Goal: Task Accomplishment & Management: Manage account settings

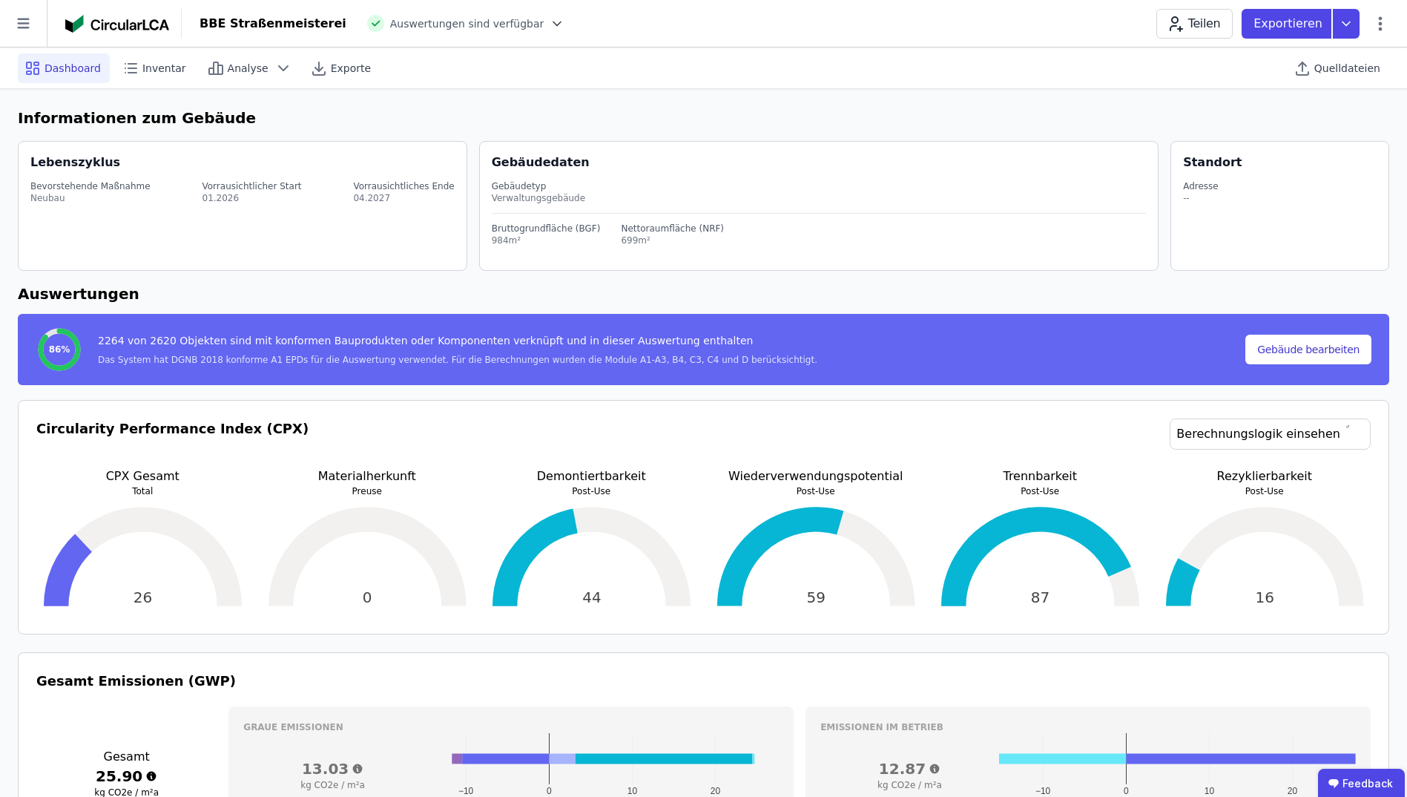
select select "*"
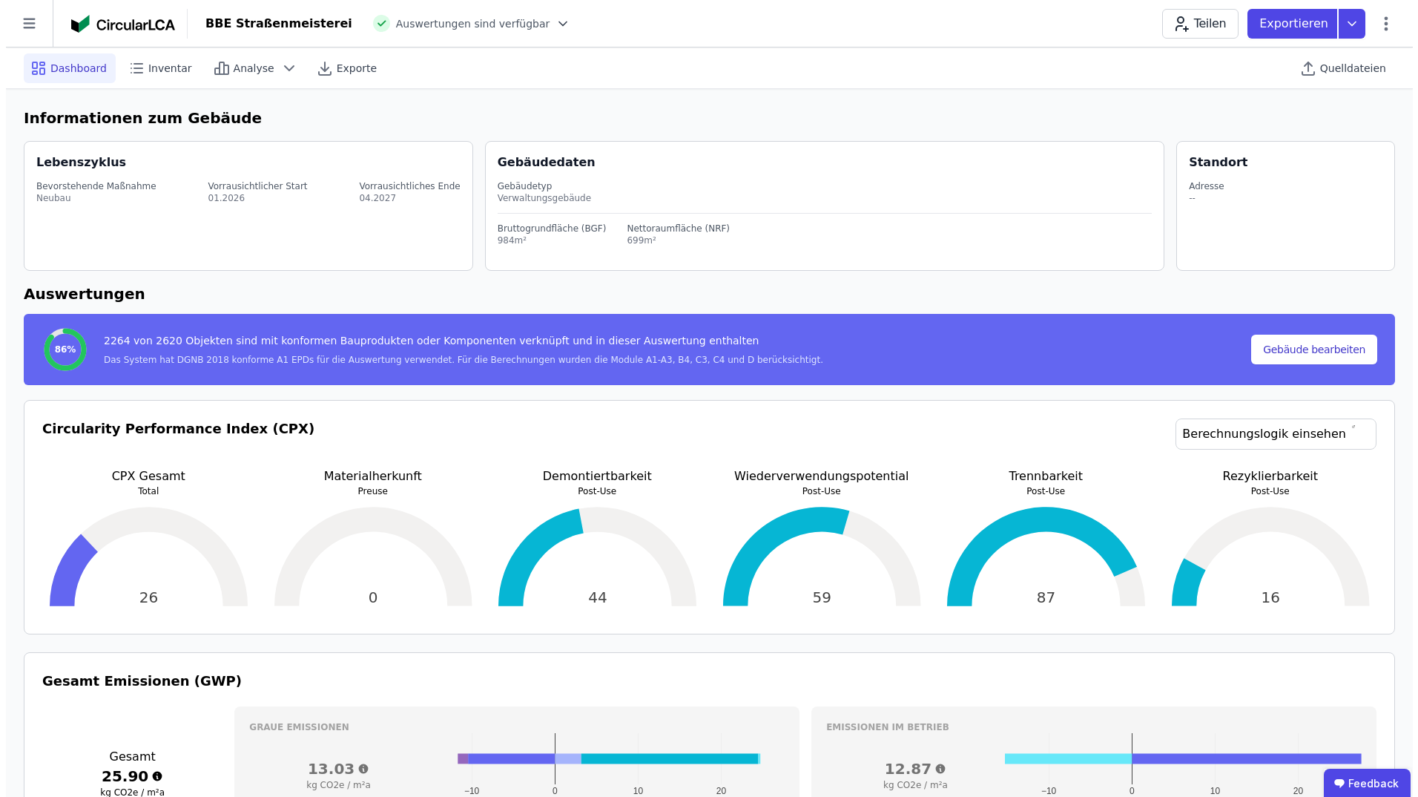
scroll to position [668, 0]
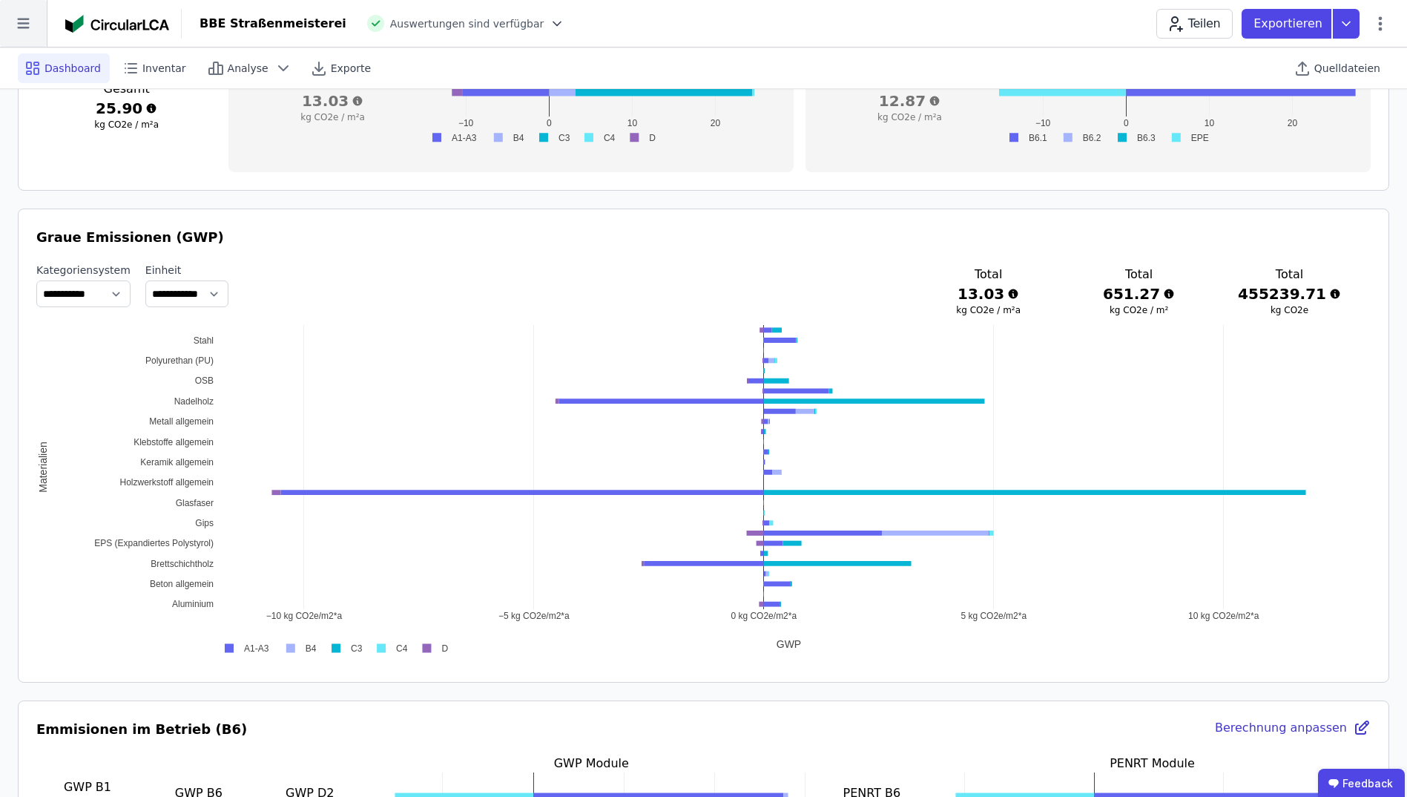
click at [25, 28] on icon at bounding box center [23, 24] width 12 height 10
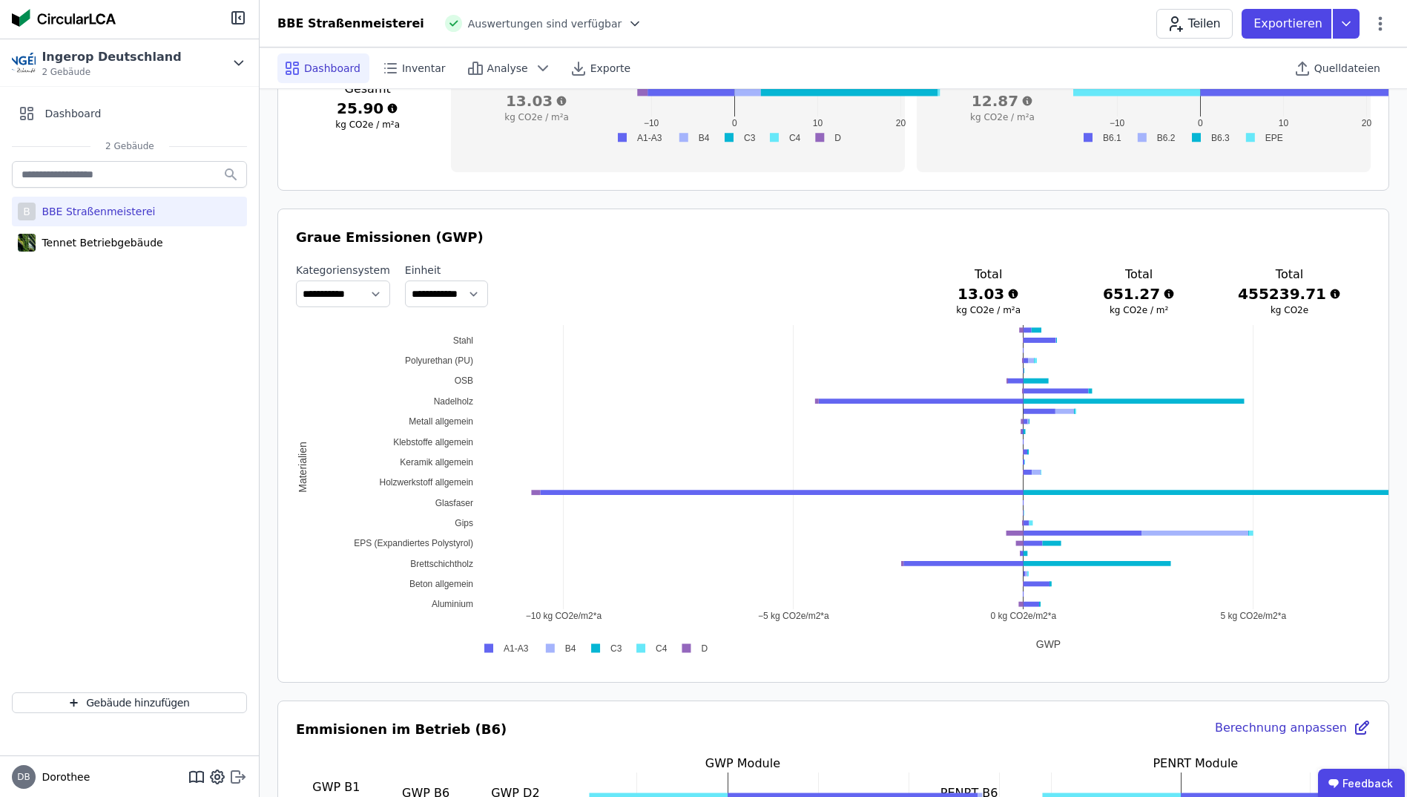
click at [239, 777] on icon at bounding box center [240, 775] width 9 height 2
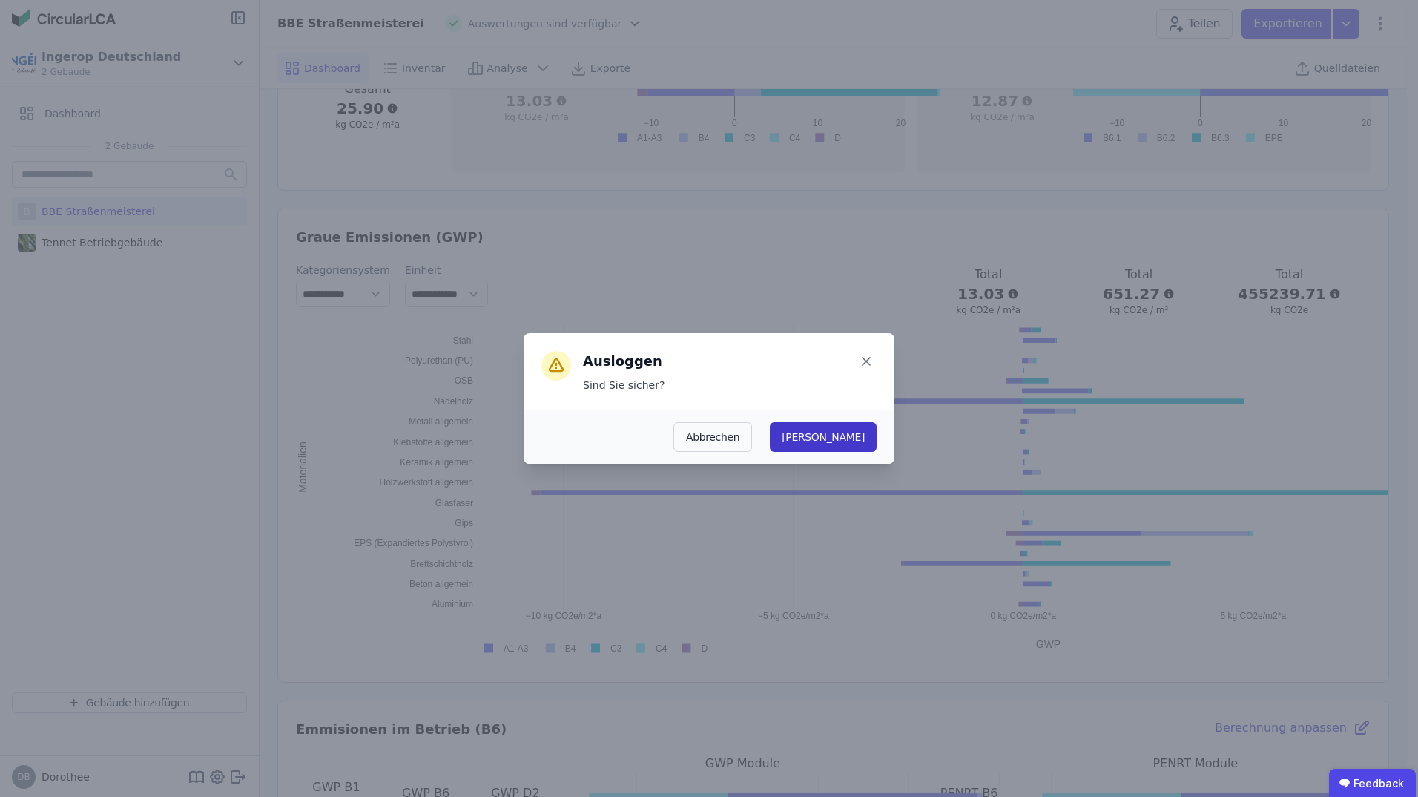
click at [867, 441] on button "Ja" at bounding box center [823, 437] width 107 height 30
